Goal: Check status: Check status

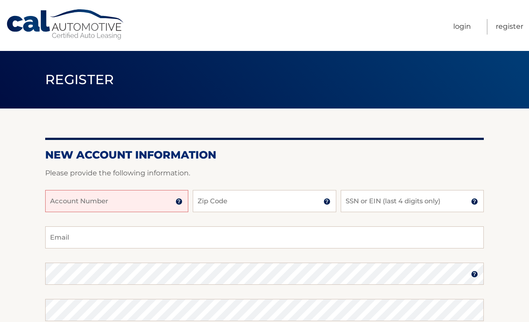
click at [464, 32] on link "Login" at bounding box center [463, 27] width 18 height 16
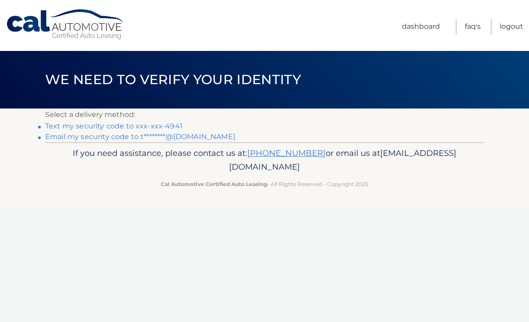
click at [157, 125] on link "Text my security code to xxx-xxx-4941" at bounding box center [113, 126] width 137 height 8
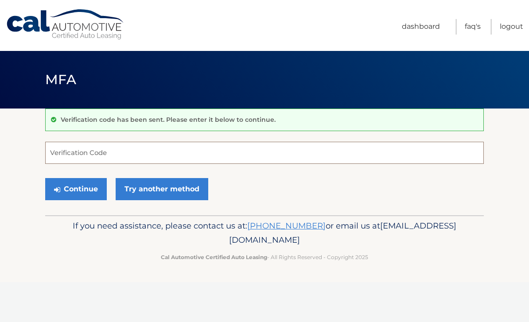
click at [78, 154] on input "Verification Code" at bounding box center [264, 153] width 439 height 22
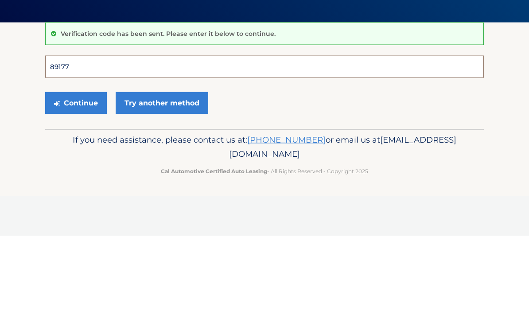
type input "891779"
click at [76, 178] on button "Continue" at bounding box center [76, 189] width 62 height 22
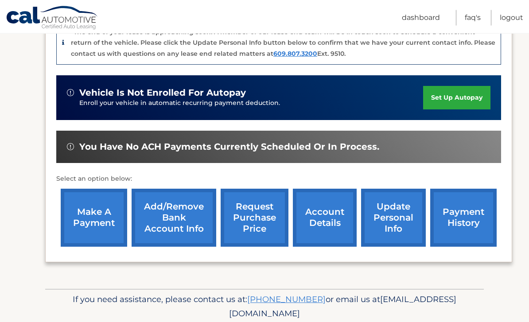
scroll to position [239, 0]
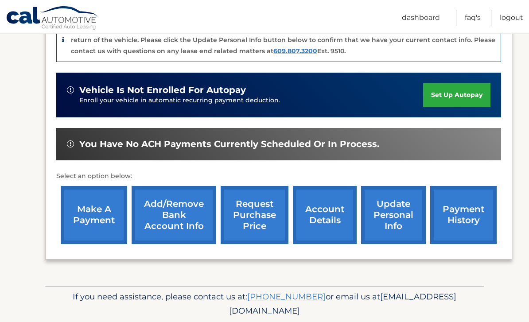
click at [256, 216] on link "request purchase price" at bounding box center [255, 215] width 68 height 58
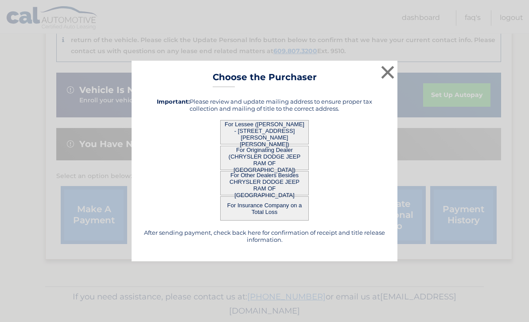
click at [389, 81] on button "×" at bounding box center [388, 72] width 18 height 18
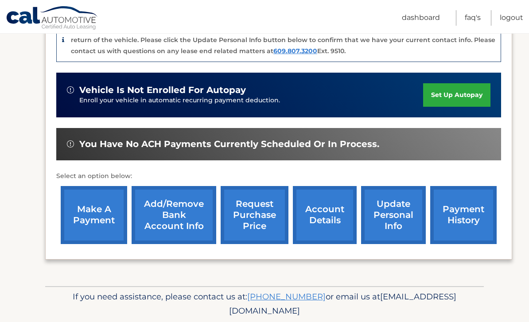
click at [422, 16] on link "Dashboard" at bounding box center [421, 18] width 38 height 16
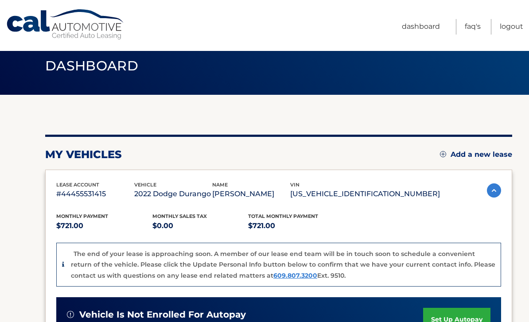
scroll to position [13, 0]
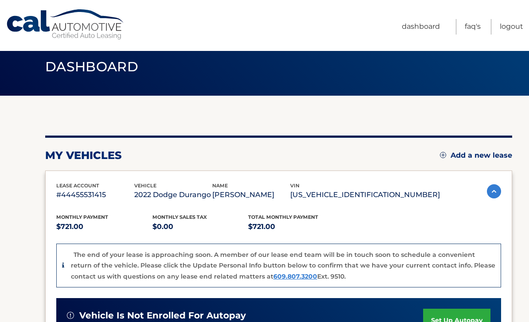
click at [475, 28] on link "FAQ's" at bounding box center [473, 27] width 16 height 16
